Goal: Task Accomplishment & Management: Use online tool/utility

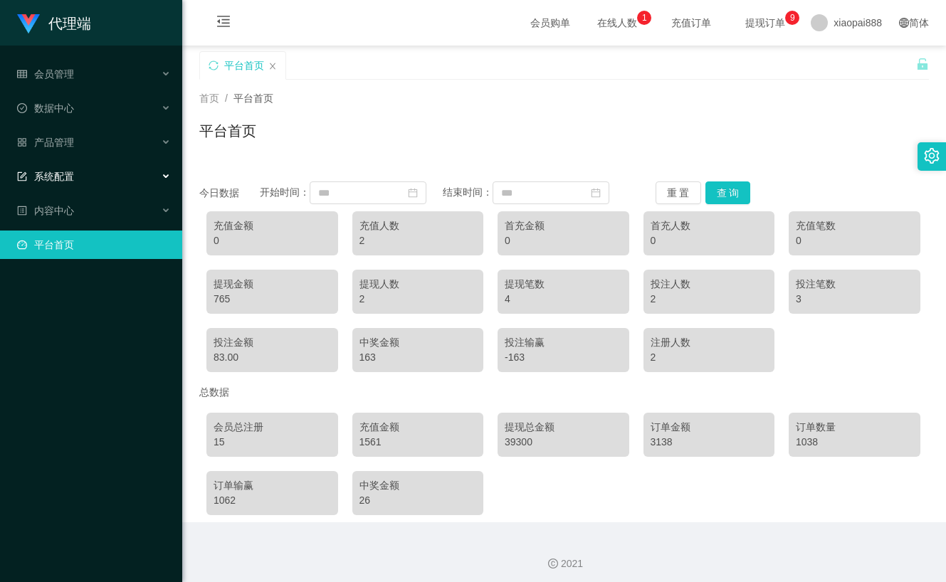
click at [78, 172] on div "系统配置" at bounding box center [91, 176] width 182 height 28
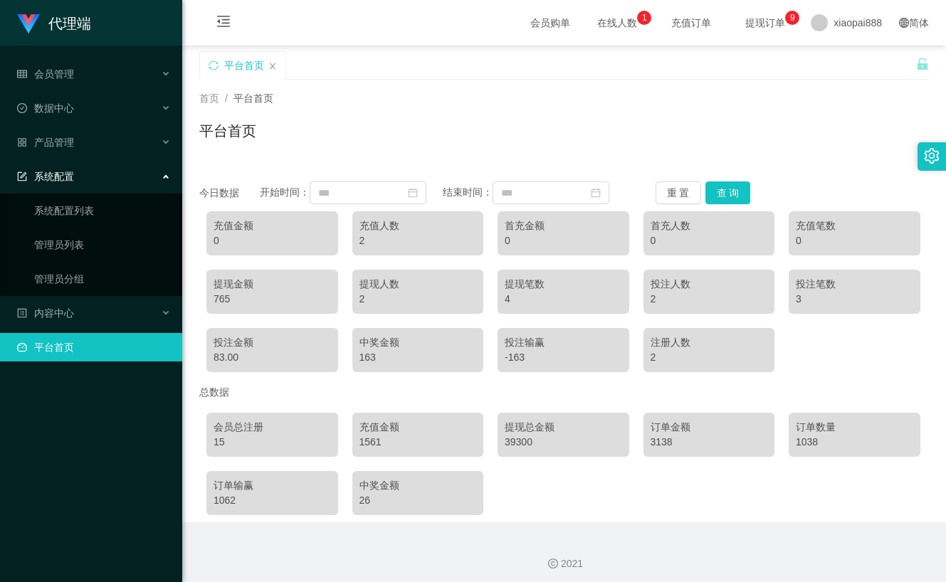
click at [75, 180] on div "系统配置" at bounding box center [91, 176] width 182 height 28
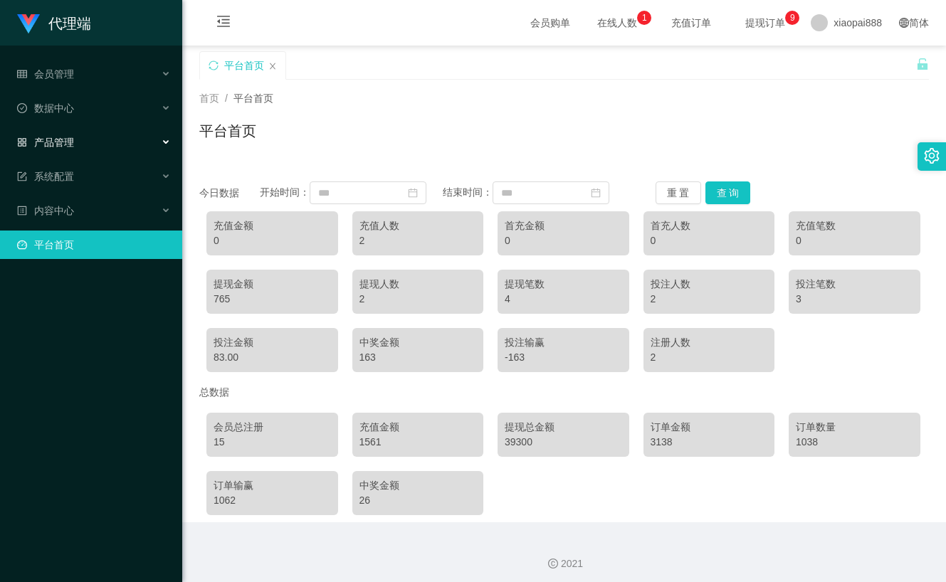
click at [75, 147] on div "产品管理" at bounding box center [91, 142] width 182 height 28
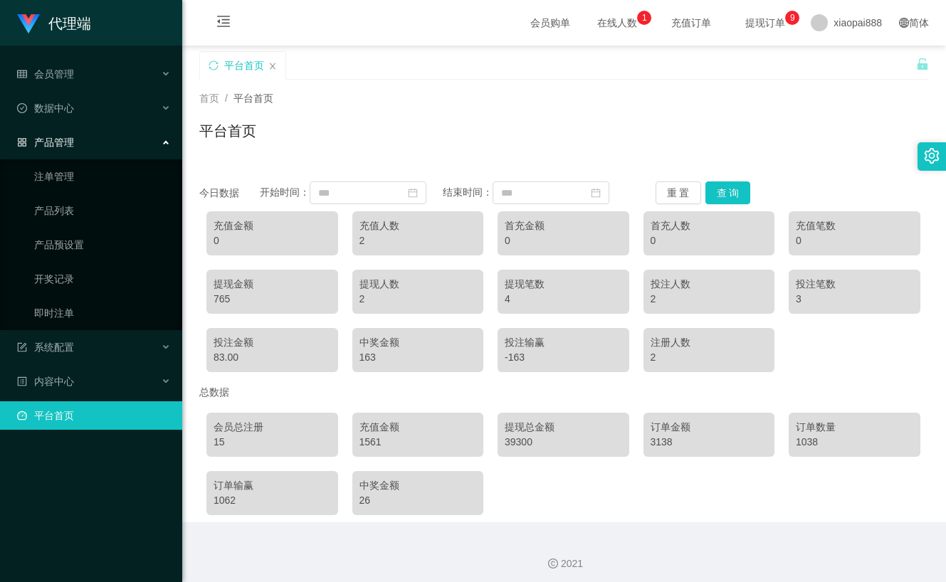
click at [65, 145] on span "产品管理" at bounding box center [45, 142] width 57 height 11
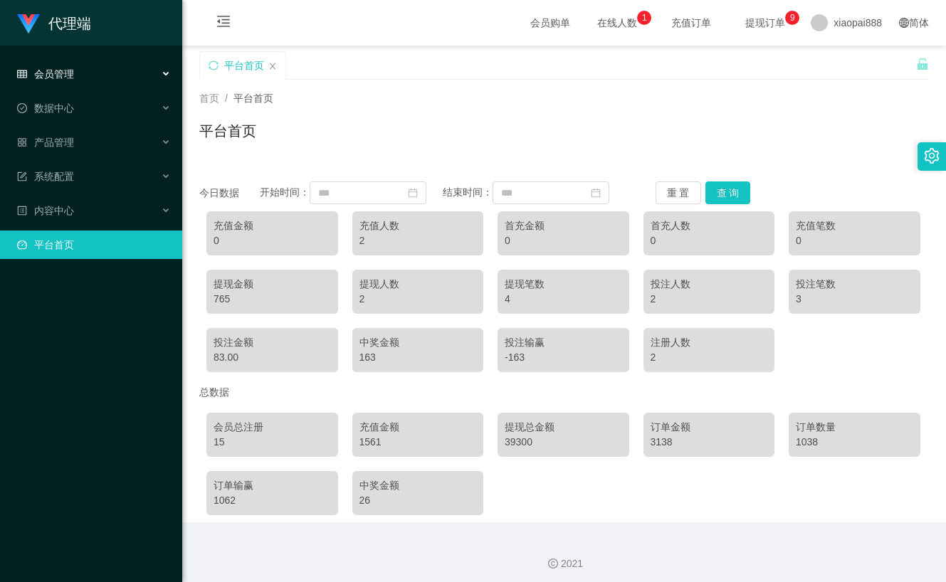
click at [74, 70] on div "会员管理" at bounding box center [91, 74] width 182 height 28
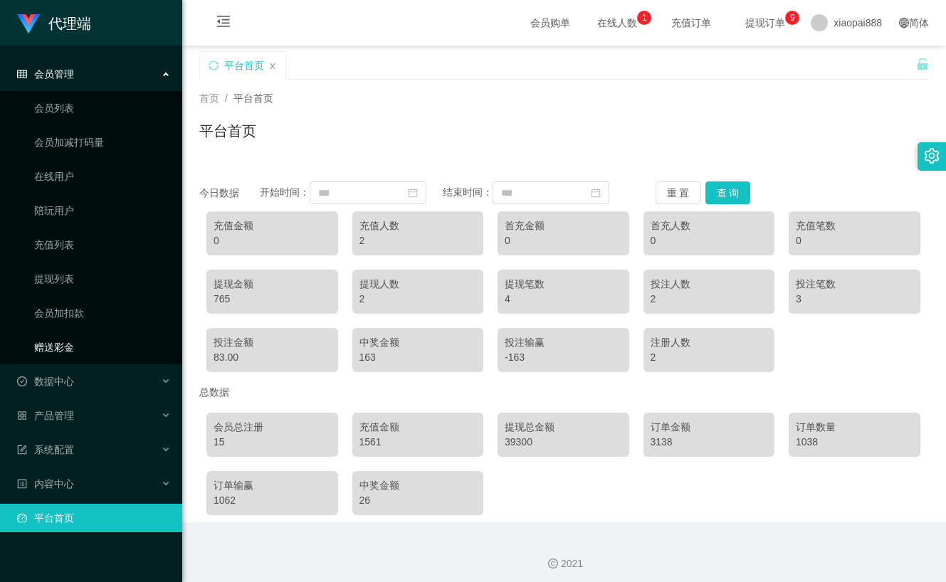
click at [70, 342] on link "赠送彩金" at bounding box center [102, 347] width 137 height 28
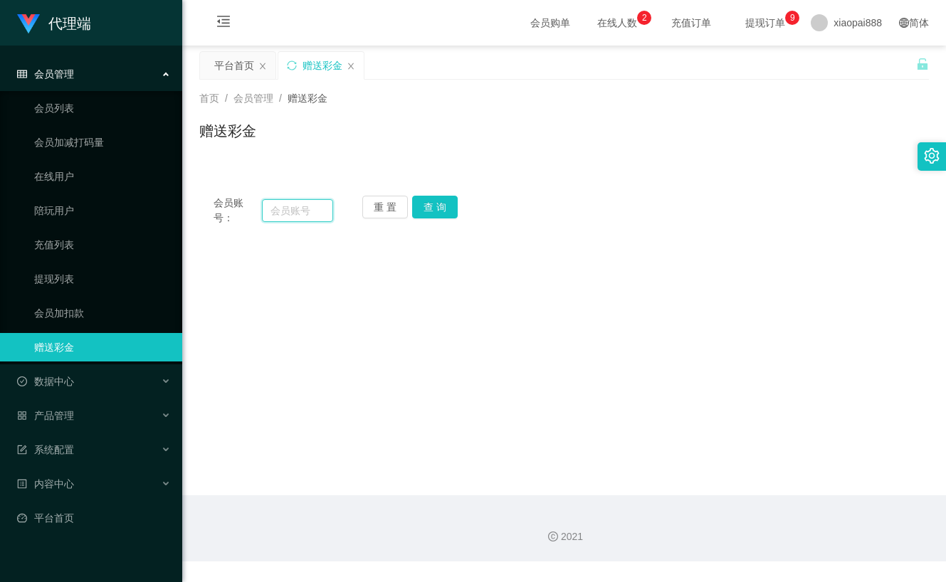
click at [277, 201] on input "text" at bounding box center [297, 210] width 70 height 23
click at [278, 201] on input "text" at bounding box center [297, 210] width 70 height 23
paste input "产品管理"
click at [428, 194] on div "会员账号： 产品管理 重 置 查 询 会员账号 会员姓名 账号余额 操作类型 彩金加款 彩金扣款 金额 确 定" at bounding box center [564, 211] width 730 height 58
click at [428, 199] on button "查 询" at bounding box center [435, 207] width 46 height 23
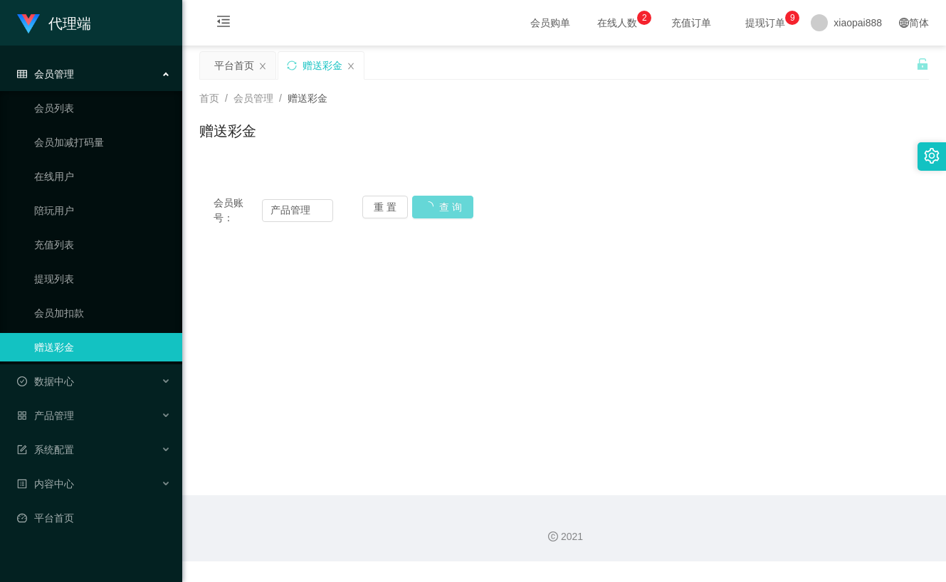
click at [428, 200] on div "重 置 查 询" at bounding box center [422, 211] width 120 height 30
click at [315, 211] on input "产品管理" at bounding box center [297, 210] width 70 height 23
click at [315, 213] on input "产品管理" at bounding box center [297, 210] width 70 height 23
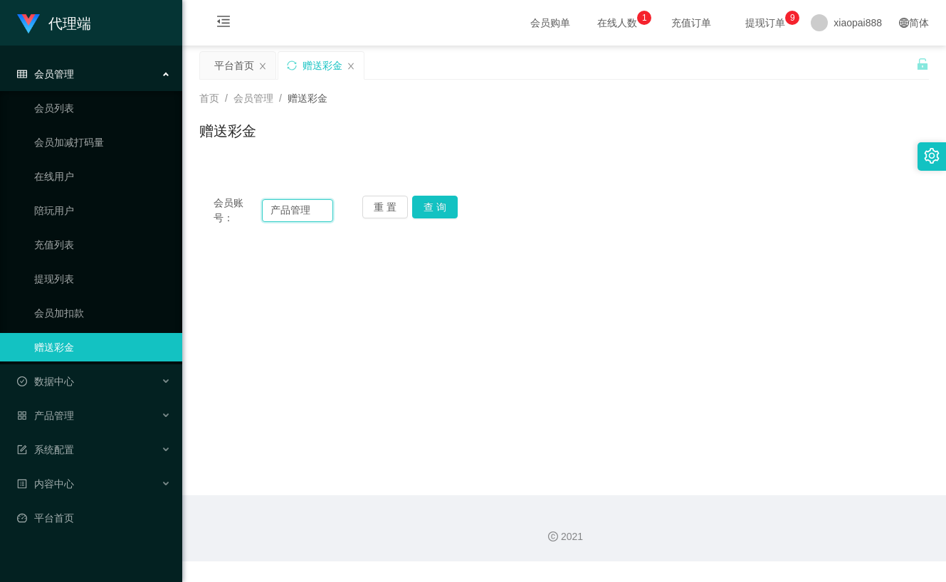
click at [315, 213] on input "产品管理" at bounding box center [297, 210] width 70 height 23
click at [287, 225] on div "会员账号： 产品管理" at bounding box center [274, 211] width 120 height 30
click at [281, 214] on input "产品管理" at bounding box center [297, 210] width 70 height 23
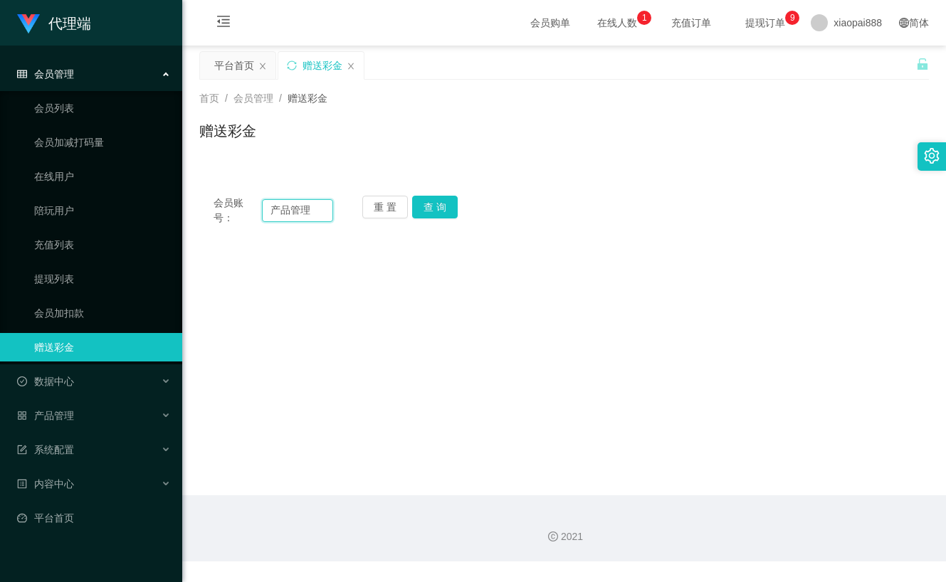
click at [300, 210] on input "产品管理" at bounding box center [297, 210] width 70 height 23
paste input "3028178246"
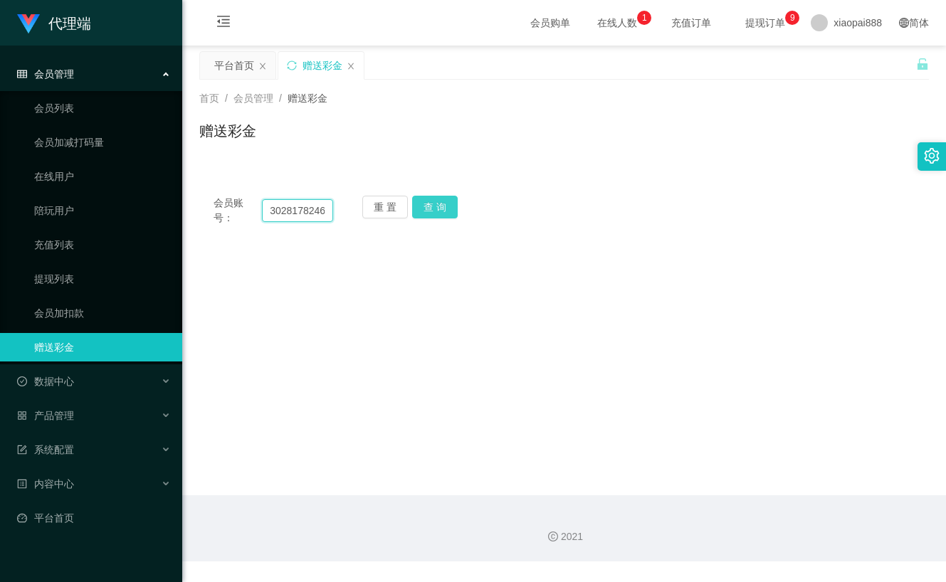
type input "3028178246"
click at [428, 201] on button "查 询" at bounding box center [435, 207] width 46 height 23
click at [429, 201] on button "查 询" at bounding box center [435, 207] width 46 height 23
click at [429, 201] on div "重 置 查 询" at bounding box center [422, 211] width 120 height 30
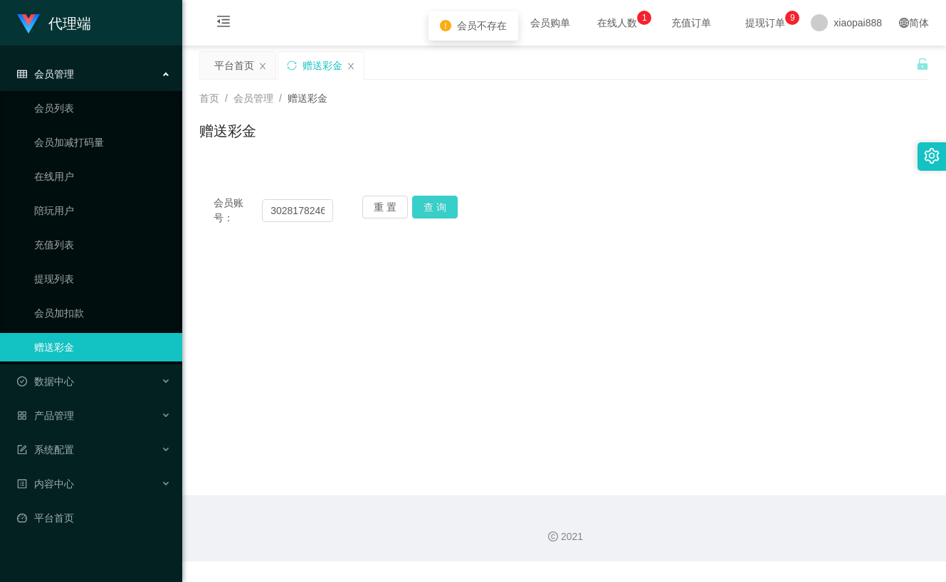
click at [429, 201] on button "查 询" at bounding box center [435, 207] width 46 height 23
click at [431, 201] on div "重 置 查 询" at bounding box center [422, 211] width 120 height 30
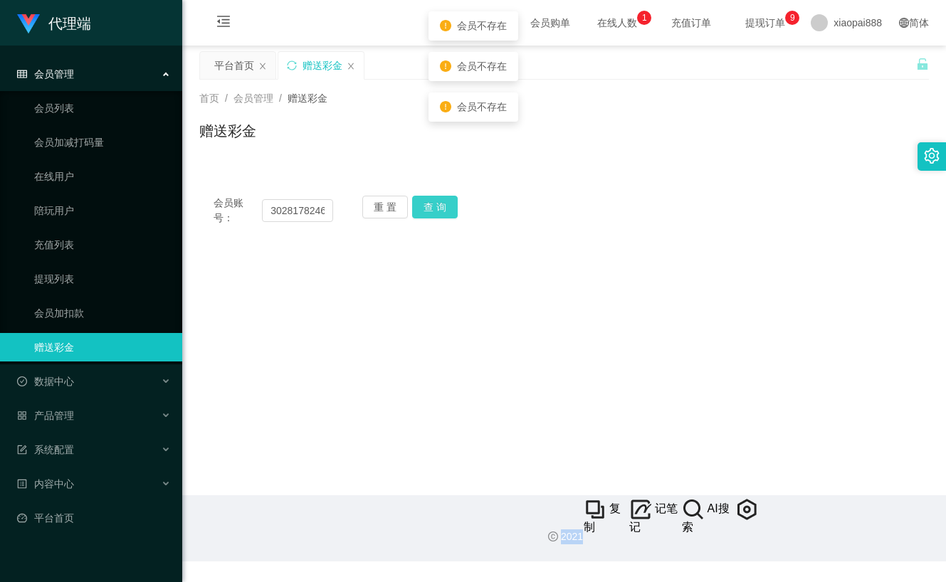
click at [431, 201] on button "查 询" at bounding box center [435, 207] width 46 height 23
click at [431, 201] on div "重 置 查 询" at bounding box center [422, 211] width 120 height 30
click at [431, 201] on button "查 询" at bounding box center [435, 207] width 46 height 23
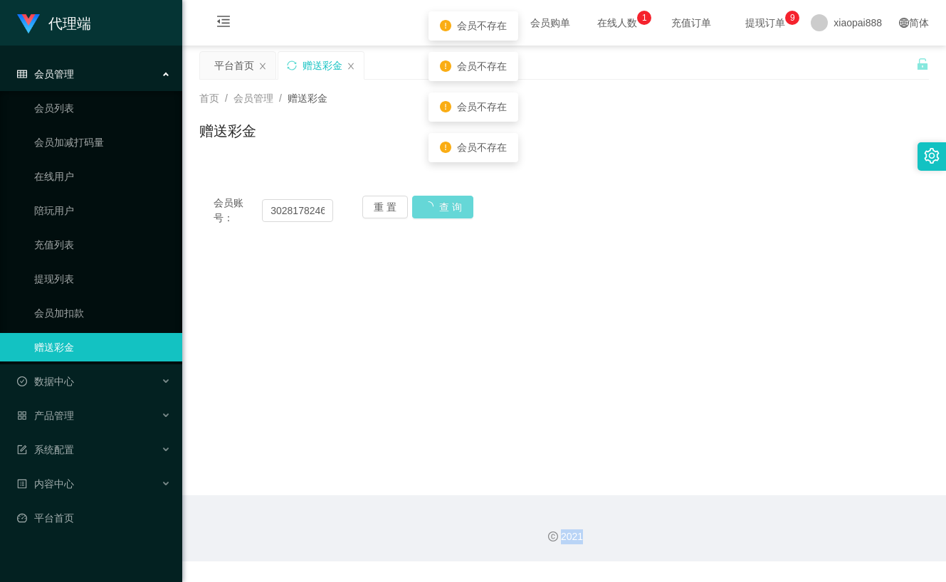
click at [431, 201] on div "重 置 查 询" at bounding box center [422, 211] width 120 height 30
click at [431, 201] on div "会员不存在" at bounding box center [474, 188] width 90 height 29
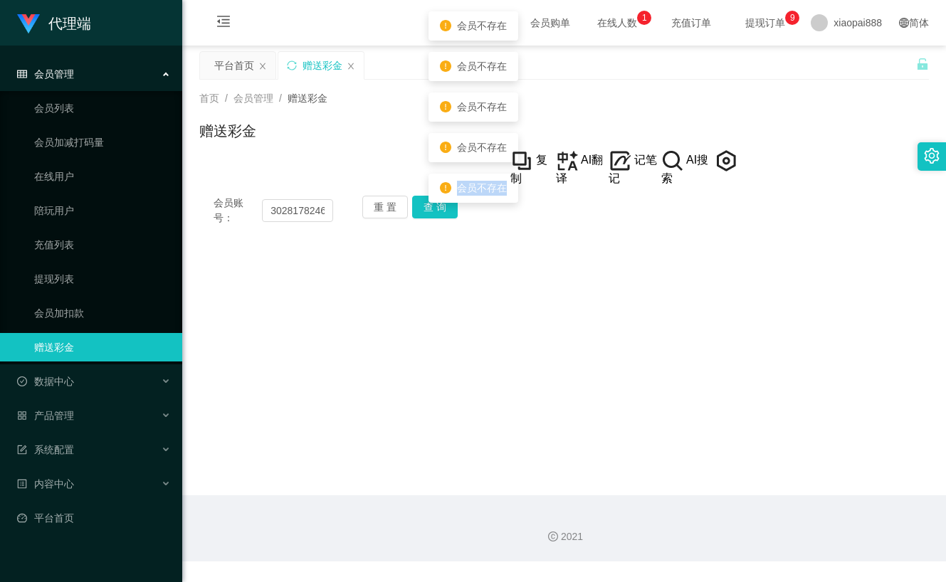
click at [431, 201] on div "会员不存在" at bounding box center [474, 188] width 90 height 29
click at [410, 227] on div "会员账号： 3028178246 重 置 查 询 会员账号 会员姓名 账号余额 操作类型 彩金加款 彩金扣款 金额 确 定" at bounding box center [564, 211] width 730 height 58
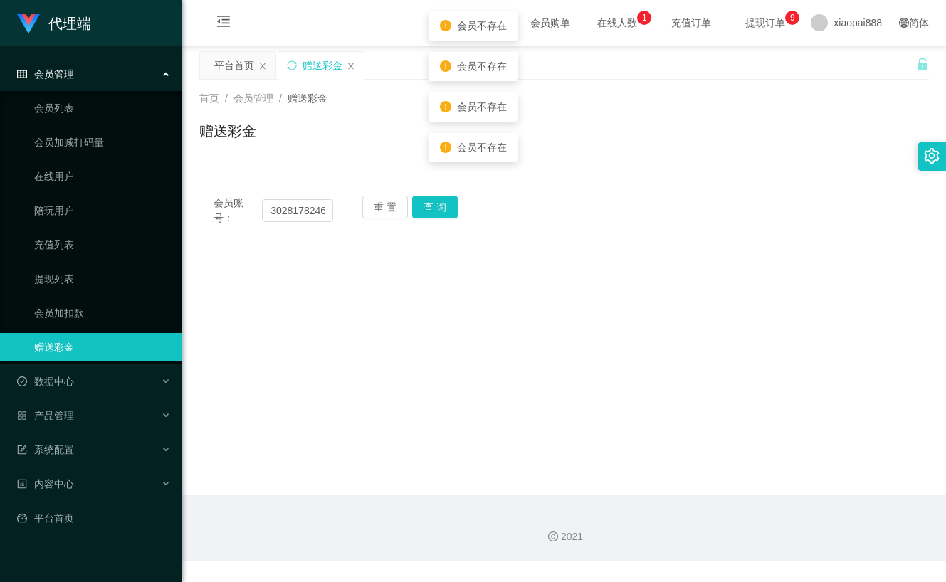
click at [414, 233] on div "会员账号： 3028178246 重 置 查 询 会员账号 会员姓名 账号余额 操作类型 彩金加款 彩金扣款 金额 确 定" at bounding box center [564, 211] width 730 height 58
drag, startPoint x: 498, startPoint y: 249, endPoint x: 450, endPoint y: 226, distance: 53.2
click at [496, 248] on main "关闭左侧 关闭右侧 关闭其它 刷新页面 平台首页 赠送彩金 首页 / 会员管理 / 赠送彩金 / 赠送彩金 会员账号： 3028178246 重 置 查 询 …" at bounding box center [564, 271] width 764 height 450
click at [434, 216] on button "查 询" at bounding box center [435, 207] width 46 height 23
click at [434, 216] on div "重 置 查 询" at bounding box center [422, 211] width 120 height 30
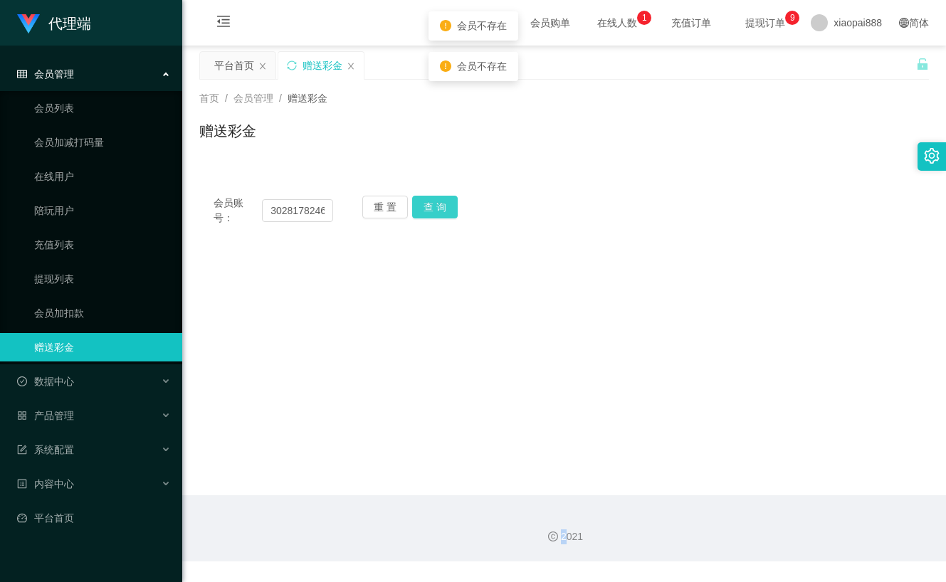
click at [434, 216] on button "查 询" at bounding box center [435, 207] width 46 height 23
click at [434, 214] on div "重 置 查 询" at bounding box center [422, 211] width 120 height 30
click at [434, 214] on button "查 询" at bounding box center [435, 207] width 46 height 23
click at [434, 212] on div "重 置 查 询" at bounding box center [422, 211] width 120 height 30
click at [434, 212] on button "查 询" at bounding box center [442, 207] width 61 height 23
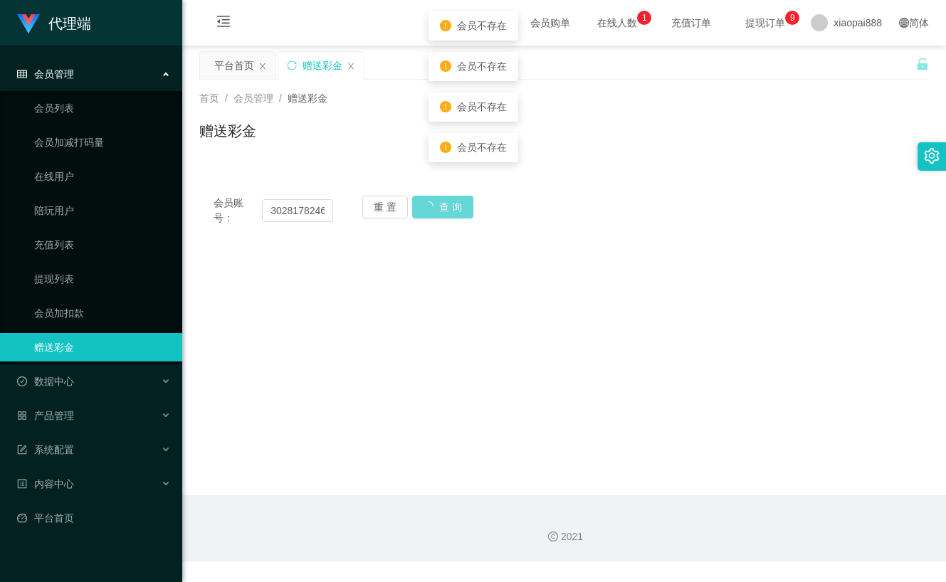
click at [434, 212] on div "重 置 查 询" at bounding box center [422, 211] width 120 height 30
click at [434, 212] on button "查 询" at bounding box center [435, 207] width 46 height 23
click at [434, 212] on div "重 置 查 询" at bounding box center [422, 211] width 120 height 30
click at [434, 212] on button "查 询" at bounding box center [435, 207] width 46 height 23
click at [434, 212] on div "重 置 查 询" at bounding box center [422, 211] width 120 height 30
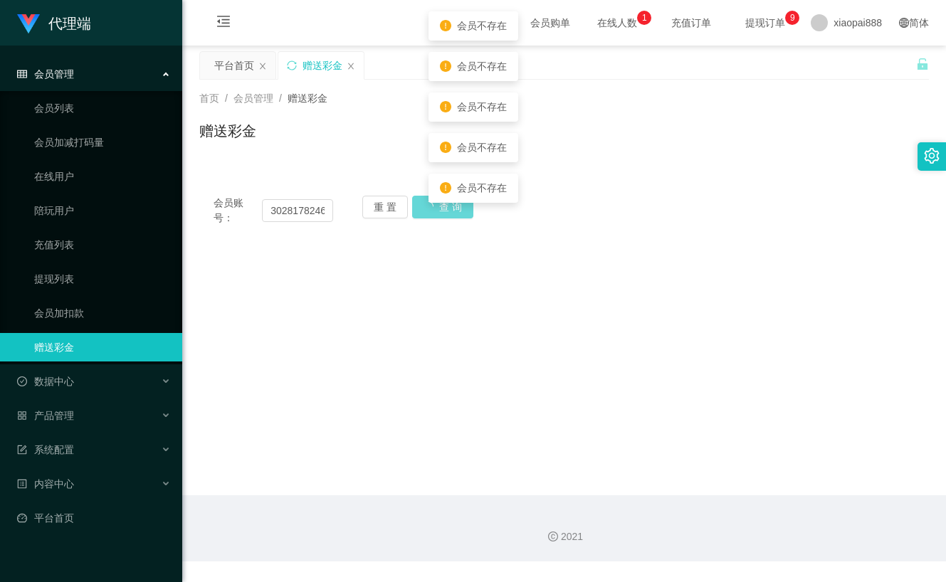
click at [434, 212] on body "代理端 会员管理 会员列表 会员加减打码量 在线用户 陪玩用户 充值列表 提现列表 会员加扣款 赠送彩金 数据中心 产品管理 注单管理 产品列表 产品预设置 …" at bounding box center [473, 291] width 946 height 582
click at [434, 212] on button "查 询" at bounding box center [435, 207] width 46 height 23
click at [503, 316] on main "关闭左侧 关闭右侧 关闭其它 刷新页面 平台首页 赠送彩金 首页 / 会员管理 / 赠送彩金 / 赠送彩金 会员账号： 3028178246 重 置 查 询 …" at bounding box center [564, 271] width 764 height 450
click at [436, 209] on button "查 询" at bounding box center [435, 207] width 46 height 23
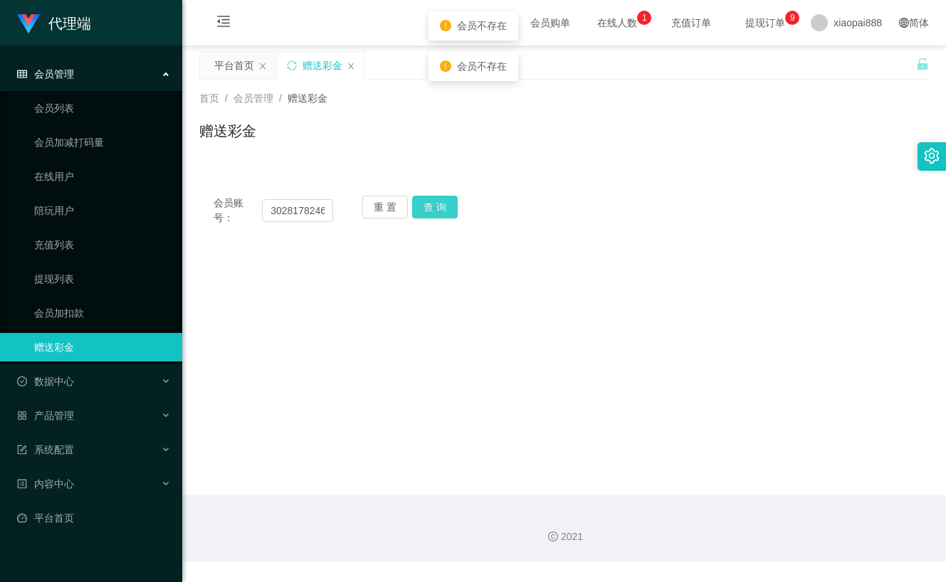
click at [436, 209] on button "查 询" at bounding box center [435, 207] width 46 height 23
click at [436, 209] on div "重 置 查 询" at bounding box center [422, 211] width 120 height 30
click at [436, 209] on button "查 询" at bounding box center [435, 207] width 46 height 23
click at [436, 209] on div "重 置 查 询" at bounding box center [422, 211] width 120 height 30
click at [436, 209] on button "查 询" at bounding box center [435, 207] width 46 height 23
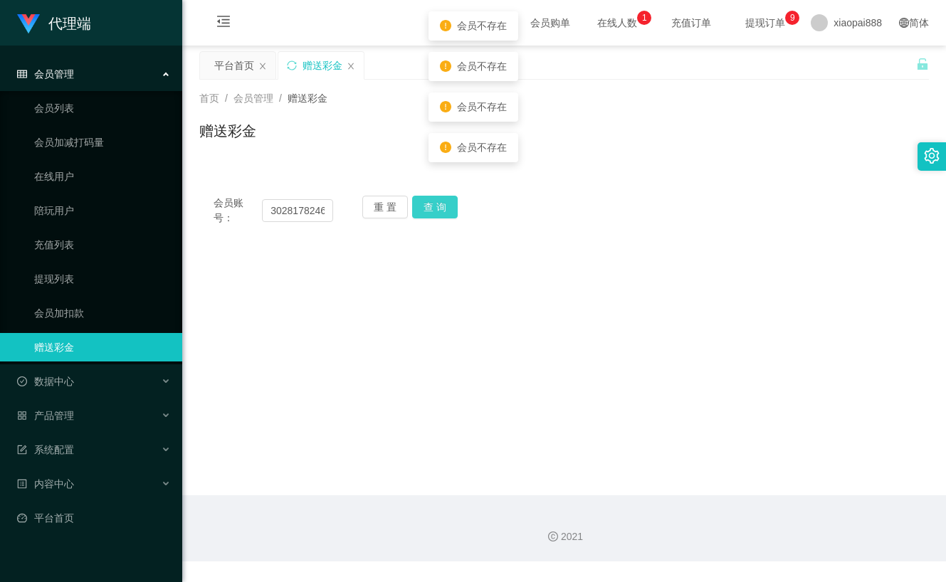
click at [436, 209] on div "重 置 查 询" at bounding box center [422, 211] width 120 height 30
